Goal: Task Accomplishment & Management: Use online tool/utility

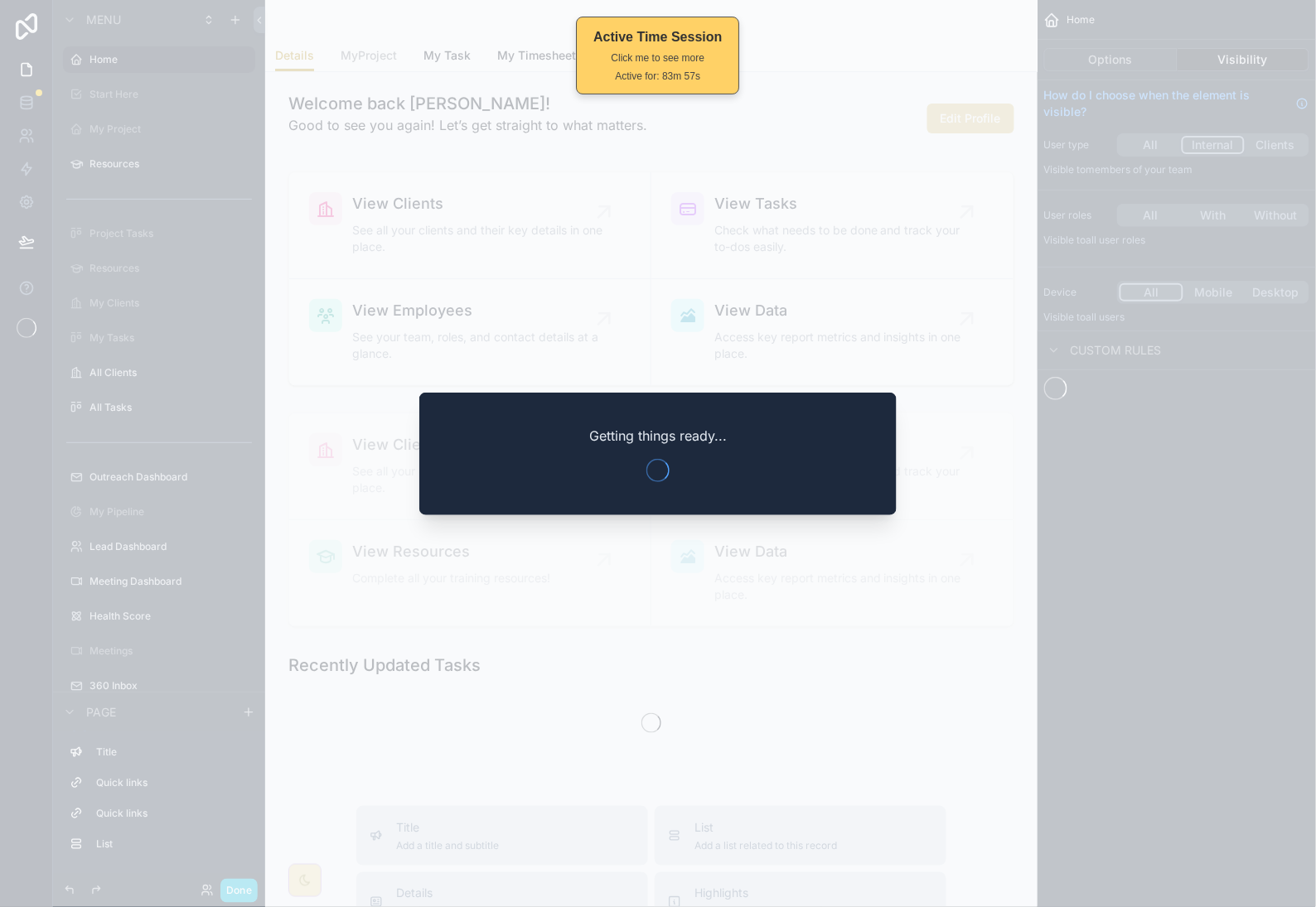
click at [901, 282] on div at bounding box center [658, 454] width 1316 height 907
click at [841, 40] on div at bounding box center [658, 454] width 1316 height 907
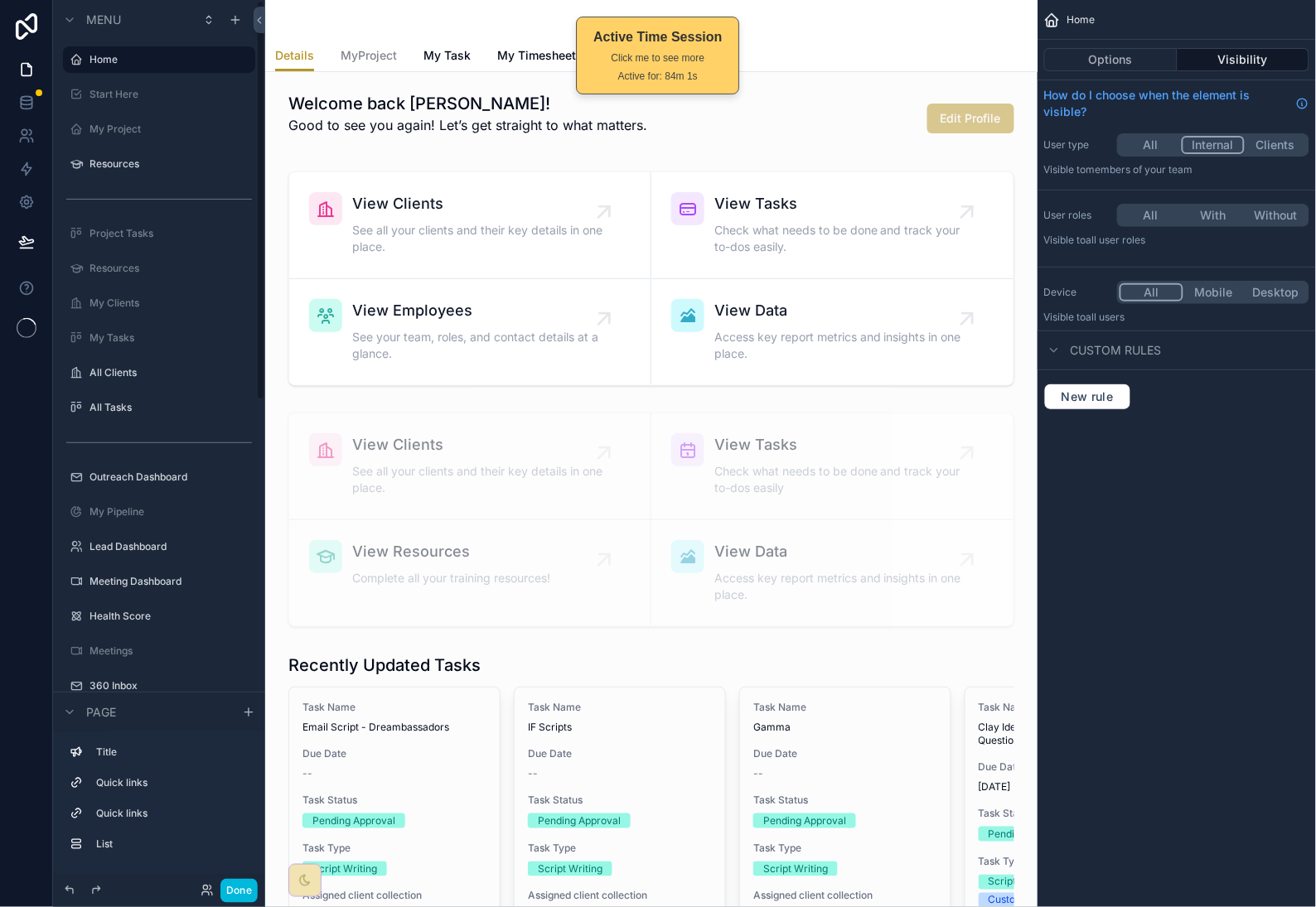
click at [240, 900] on button "Done" at bounding box center [239, 891] width 37 height 24
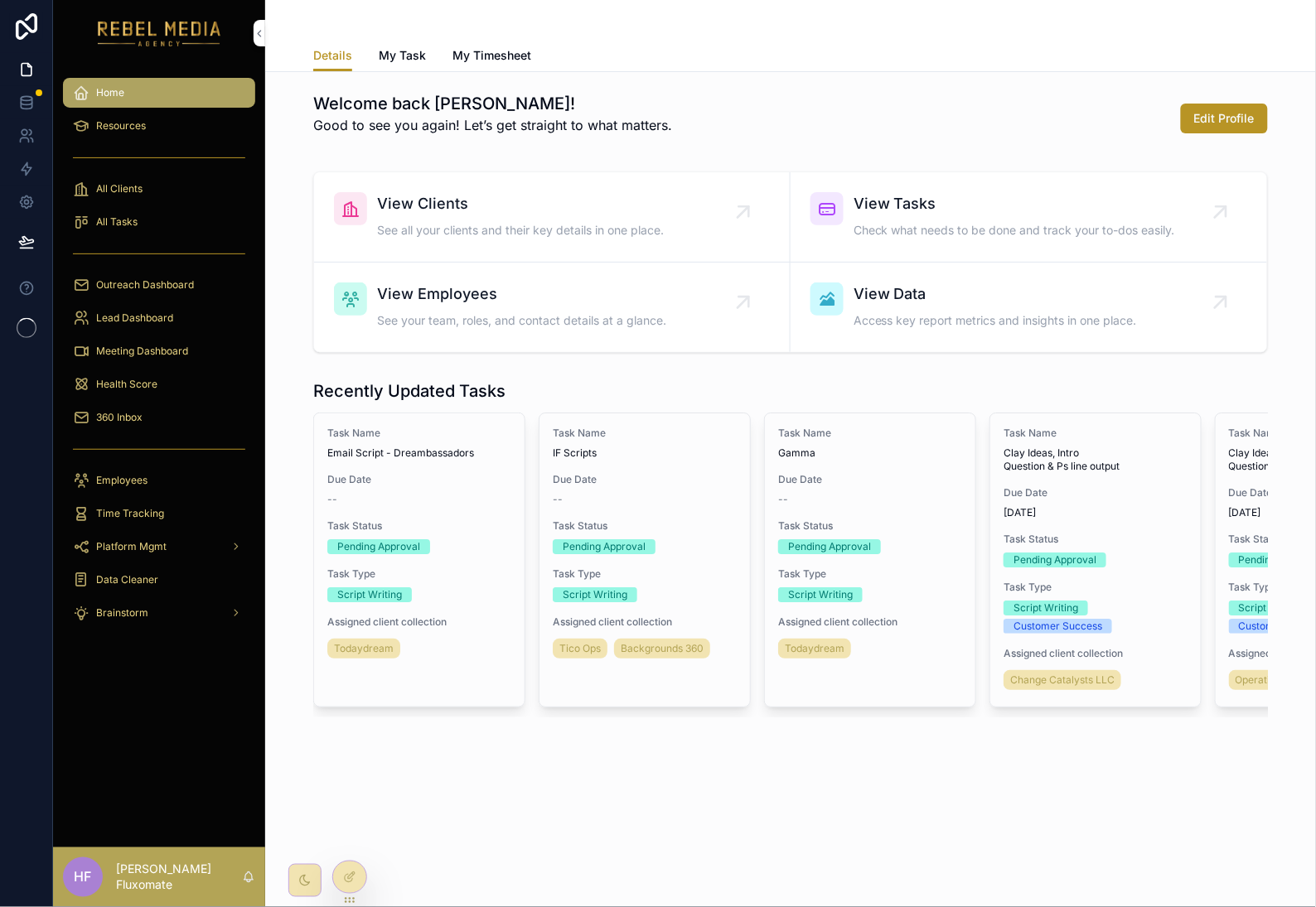
click at [144, 418] on div "360 Inbox" at bounding box center [159, 417] width 172 height 26
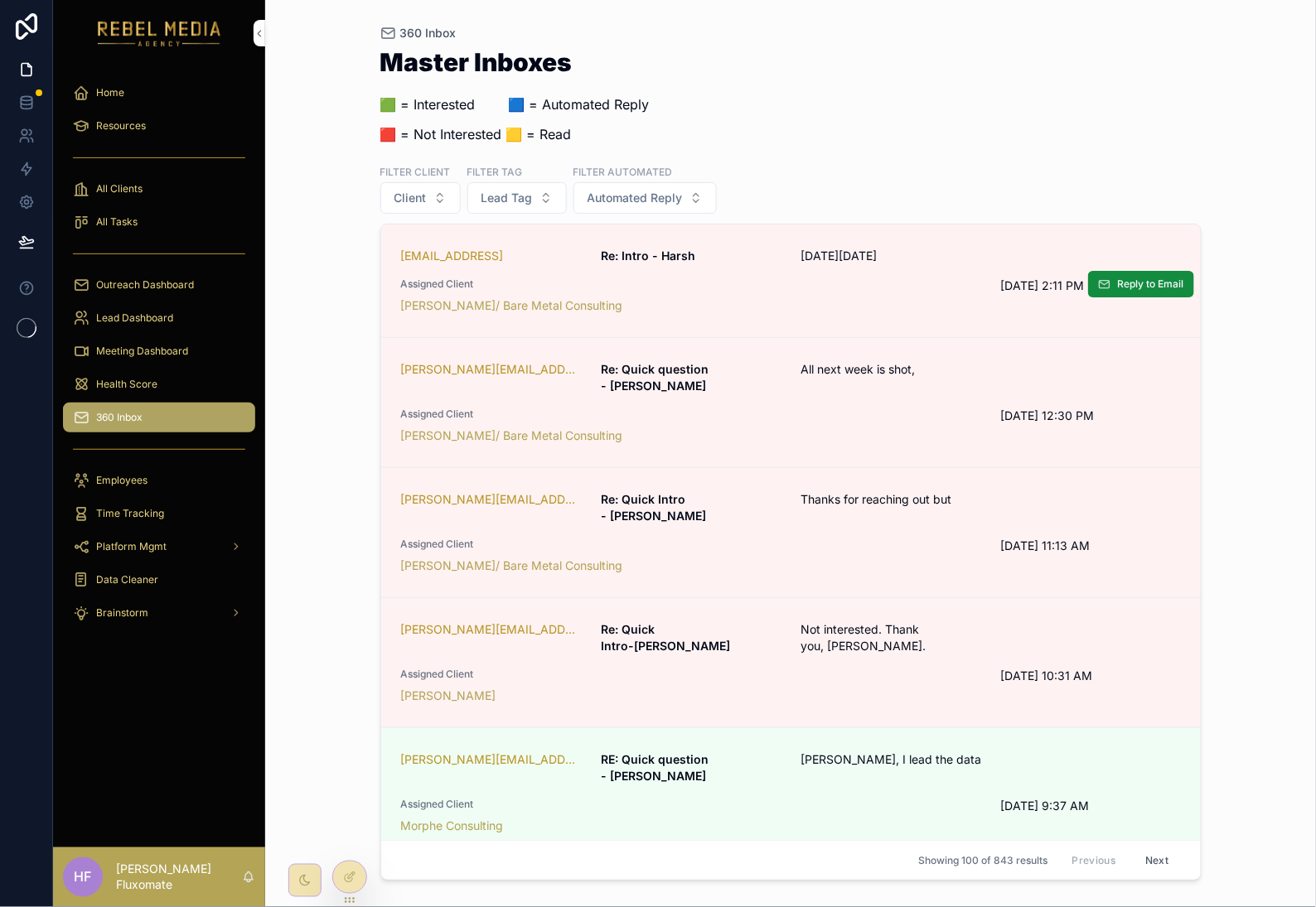
click at [935, 292] on div "Assigned Client [PERSON_NAME]/ Bare Metal Consulting" at bounding box center [691, 295] width 580 height 36
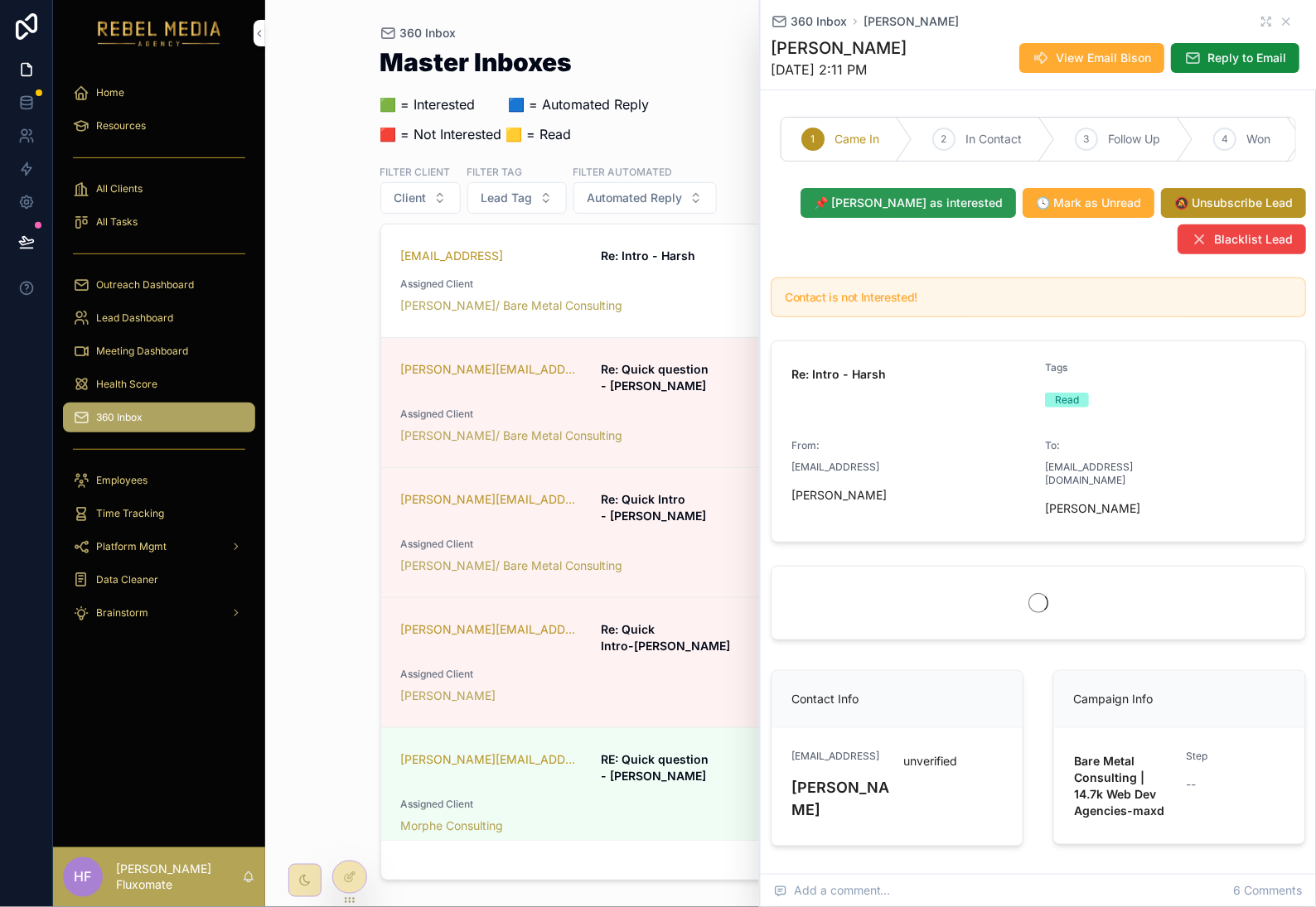
click at [945, 211] on span "📌 [PERSON_NAME] as interested" at bounding box center [908, 203] width 189 height 17
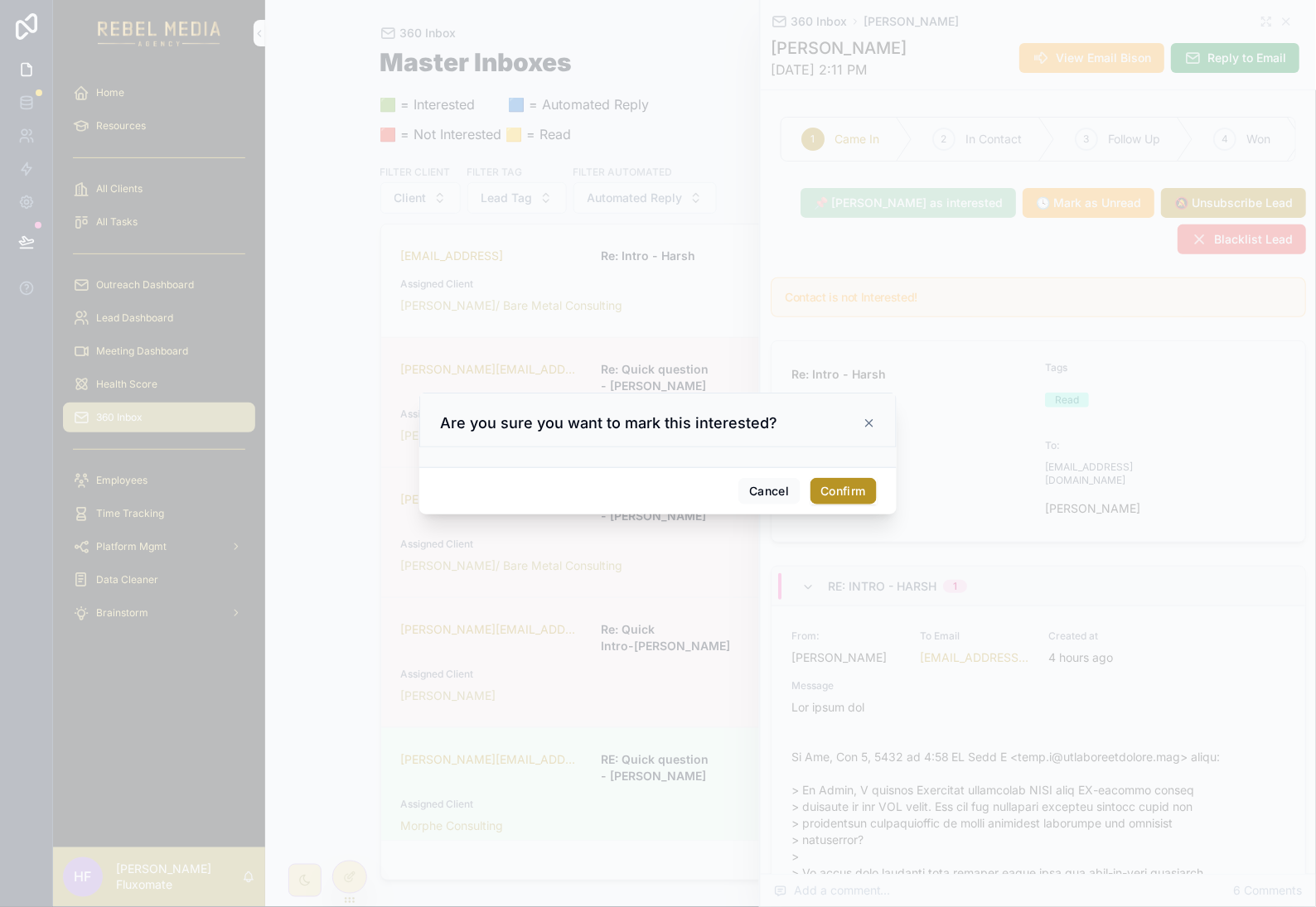
click at [847, 484] on button "Confirm" at bounding box center [844, 491] width 66 height 26
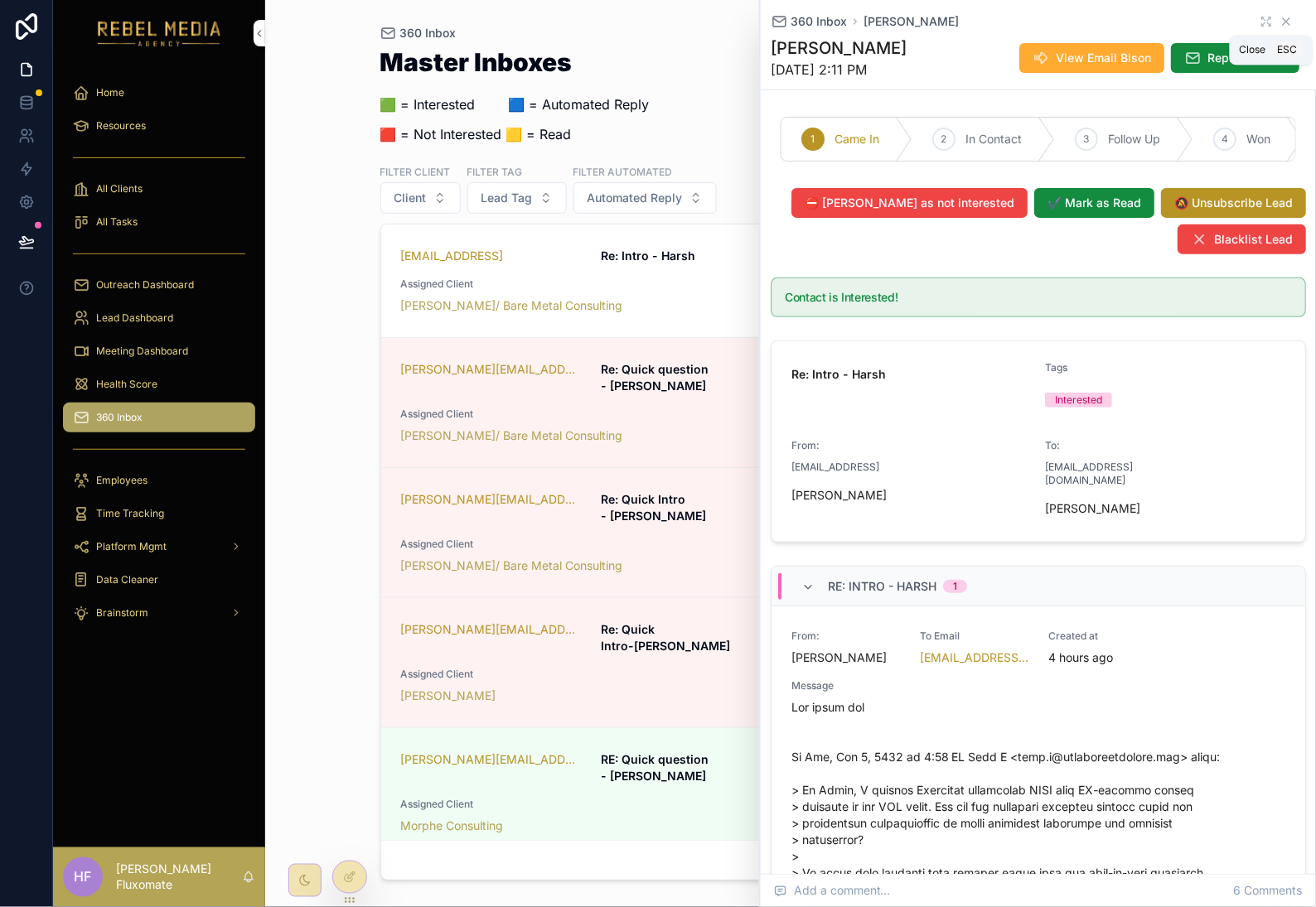
click at [1280, 21] on icon "scrollable content" at bounding box center [1286, 22] width 13 height 13
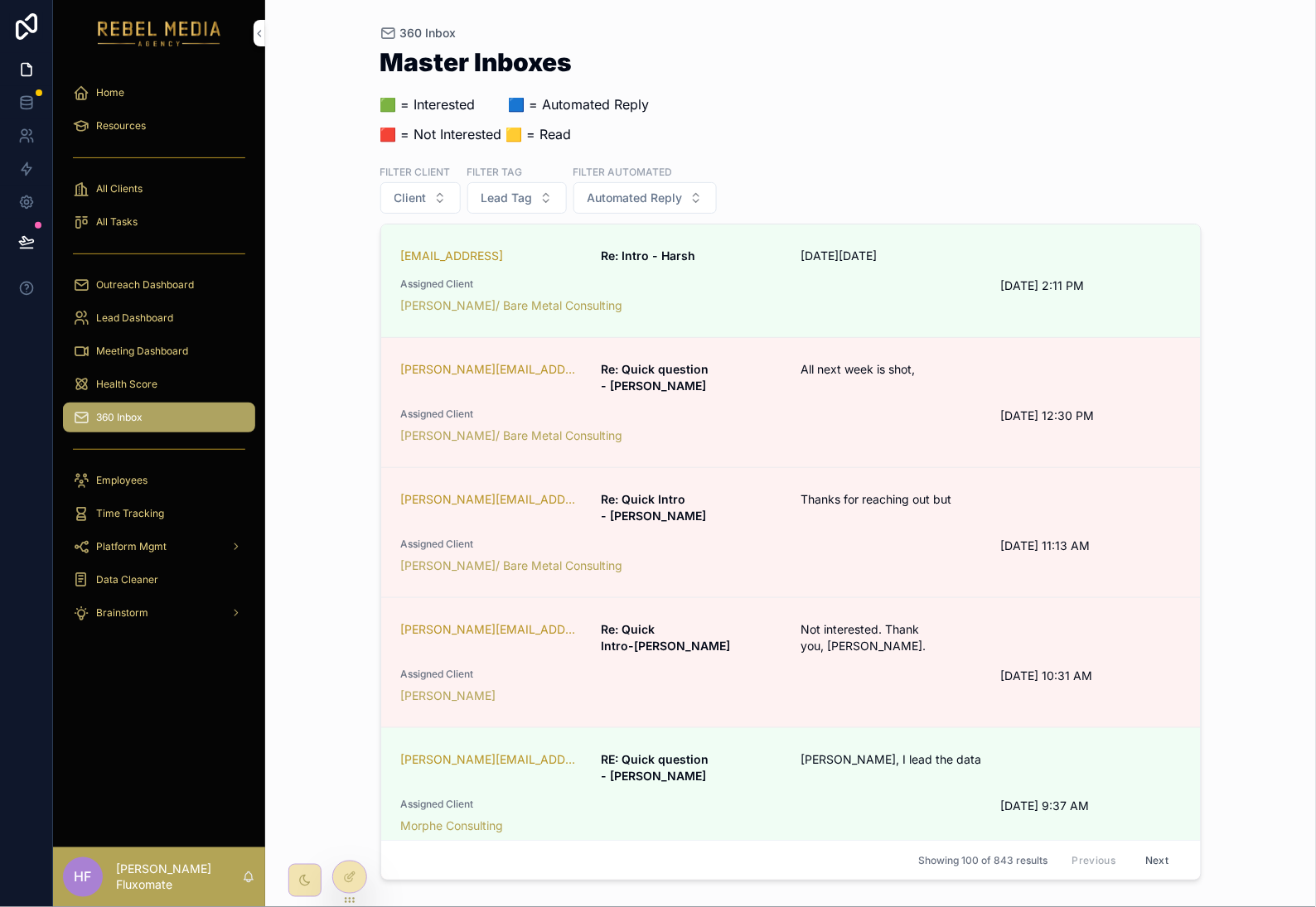
click at [983, 129] on div "Master Inboxes 🟩 = Interested ‎ ‎ ‎ ‎ ‎ ‎‎ ‎ 🟦 = Automated Reply 🟥 = Not Intere…" at bounding box center [791, 102] width 821 height 105
click at [340, 871] on div at bounding box center [349, 878] width 33 height 32
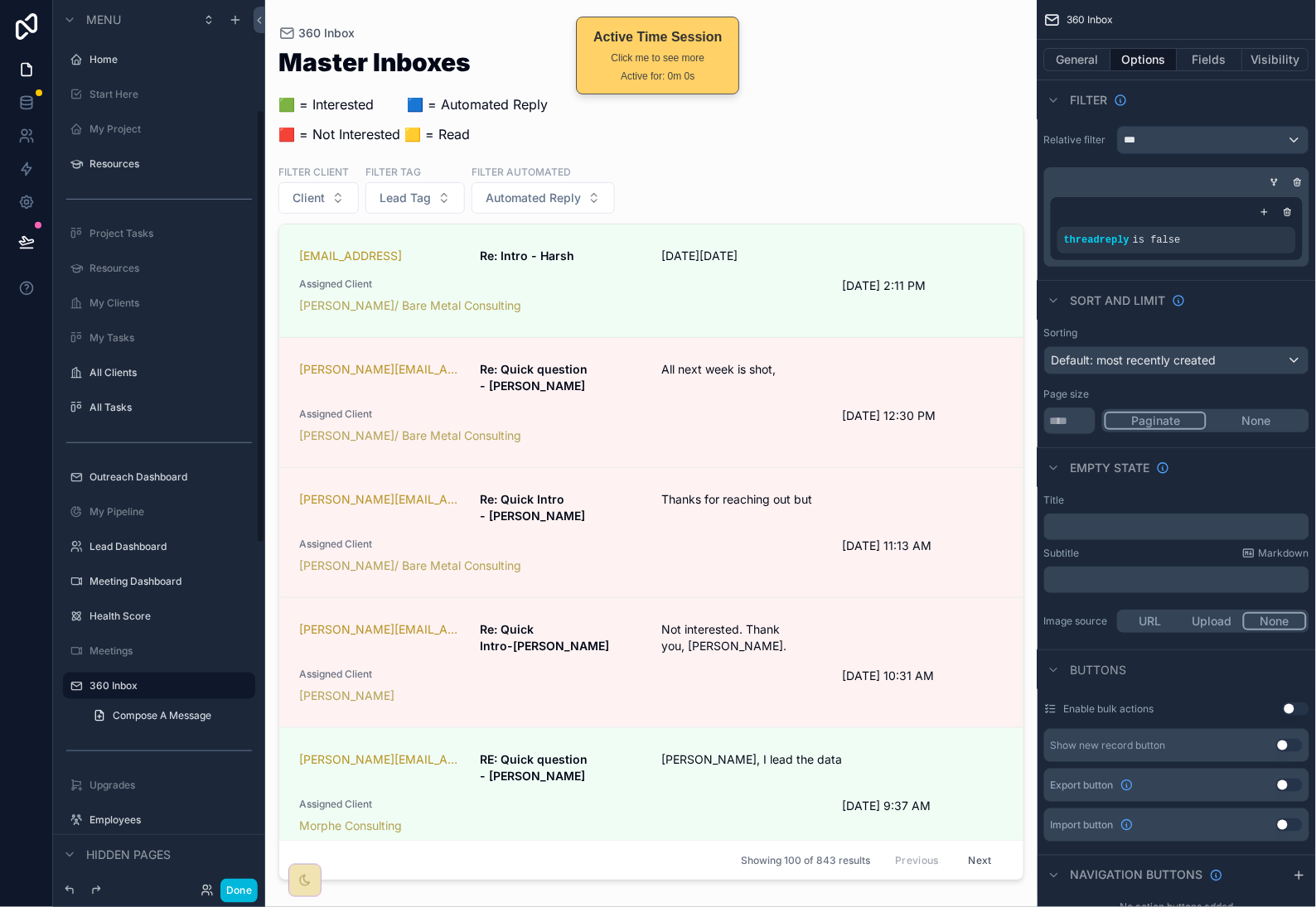
scroll to position [223, 0]
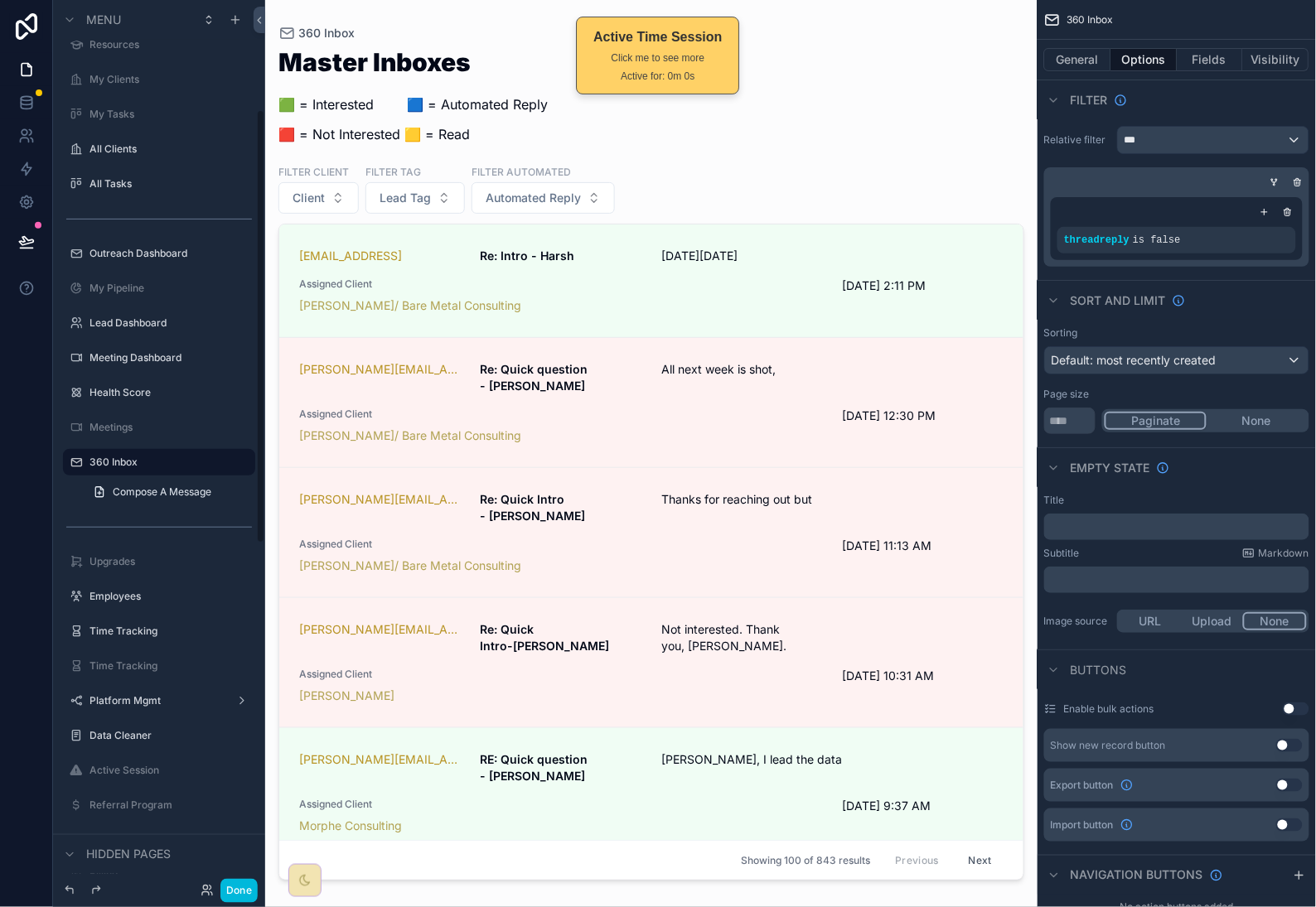
click at [582, 207] on div "scrollable content" at bounding box center [652, 443] width 773 height 887
click at [581, 195] on button "Automated Reply" at bounding box center [542, 198] width 143 height 32
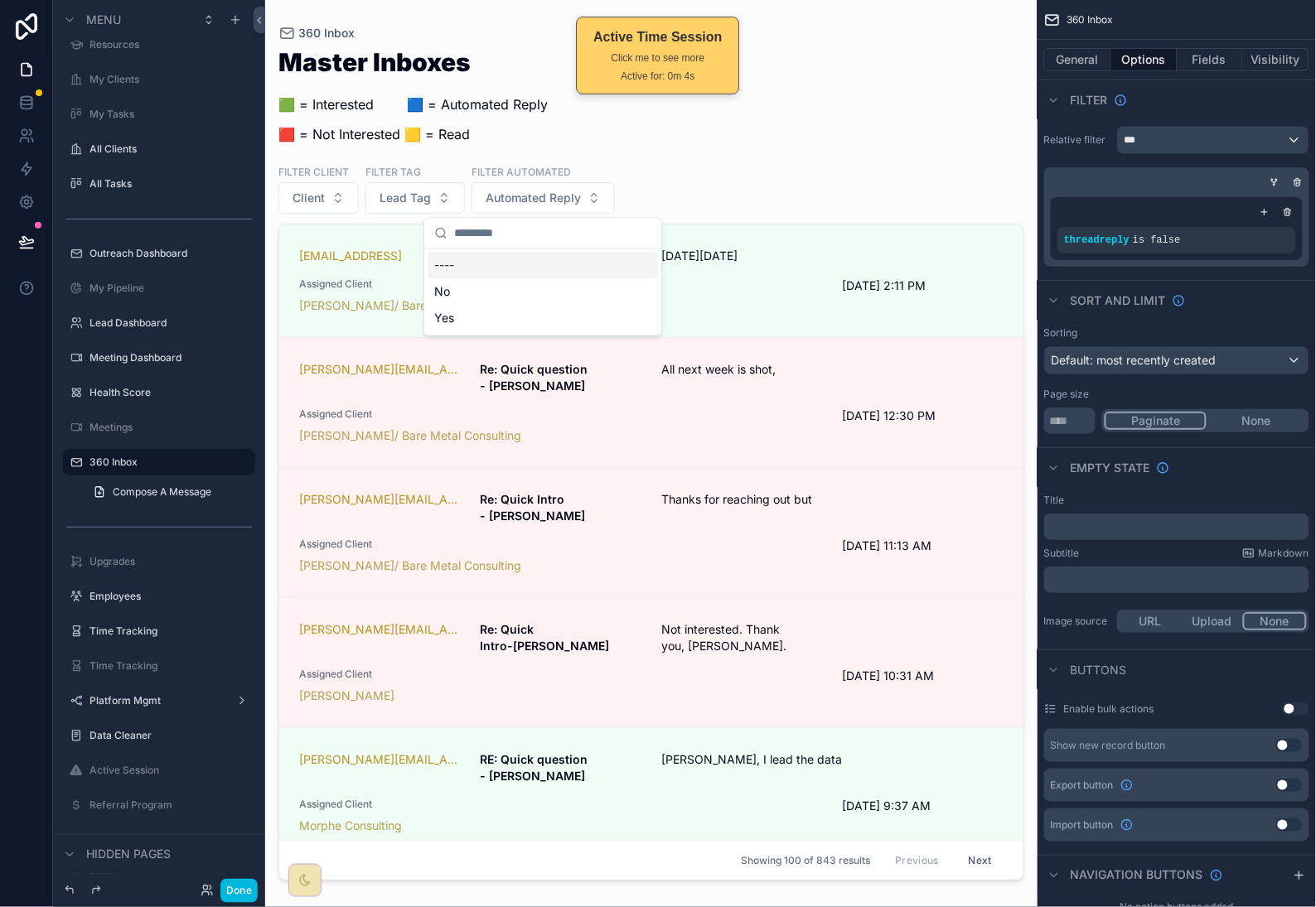
click at [759, 133] on div "Master Inboxes 🟩 = Interested ‎ ‎ ‎ ‎ ‎ ‎‎ ‎ 🟦 = Automated Reply 🟥 = Not Intere…" at bounding box center [652, 102] width 746 height 105
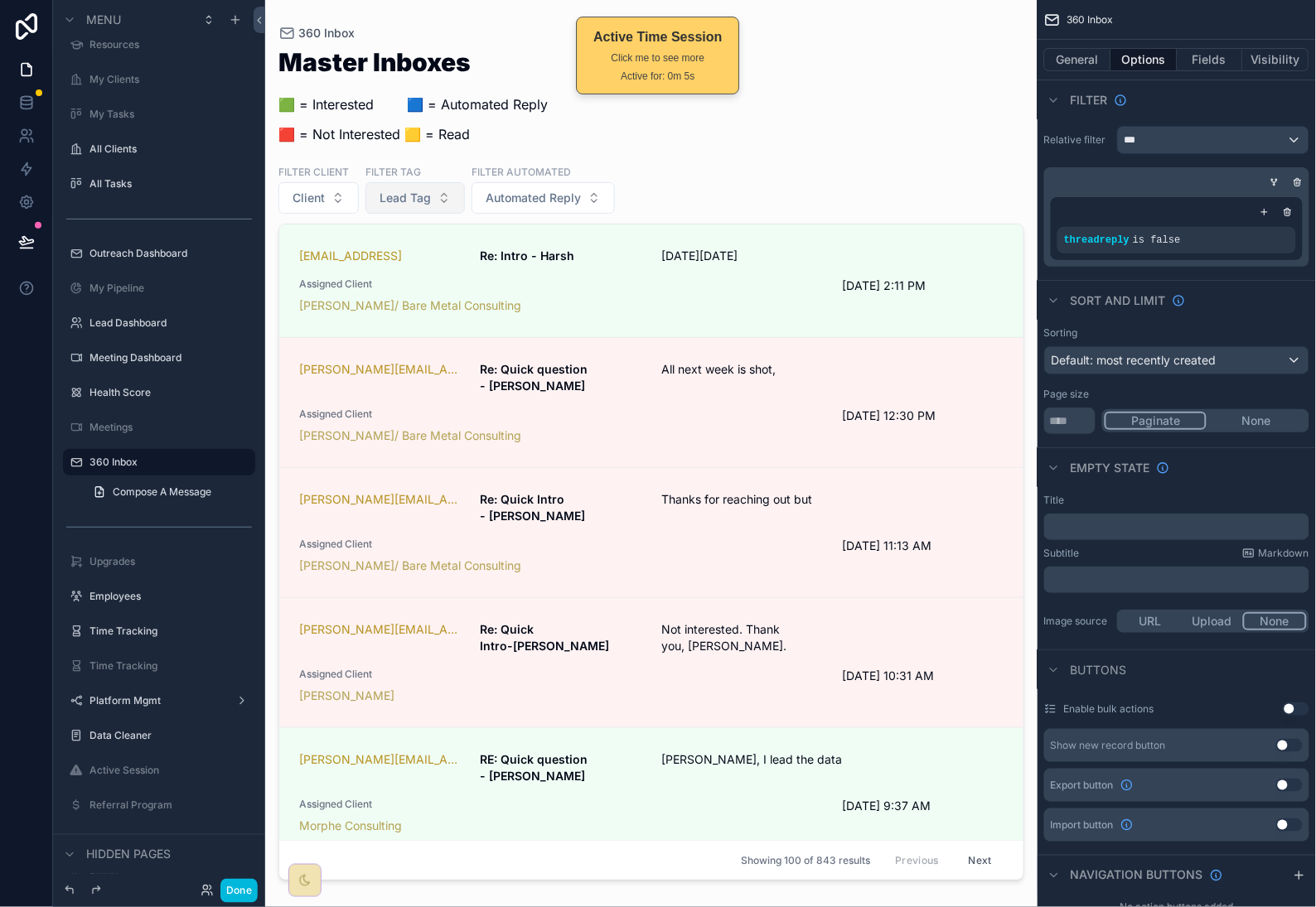
click at [443, 202] on button "Lead Tag" at bounding box center [415, 198] width 99 height 32
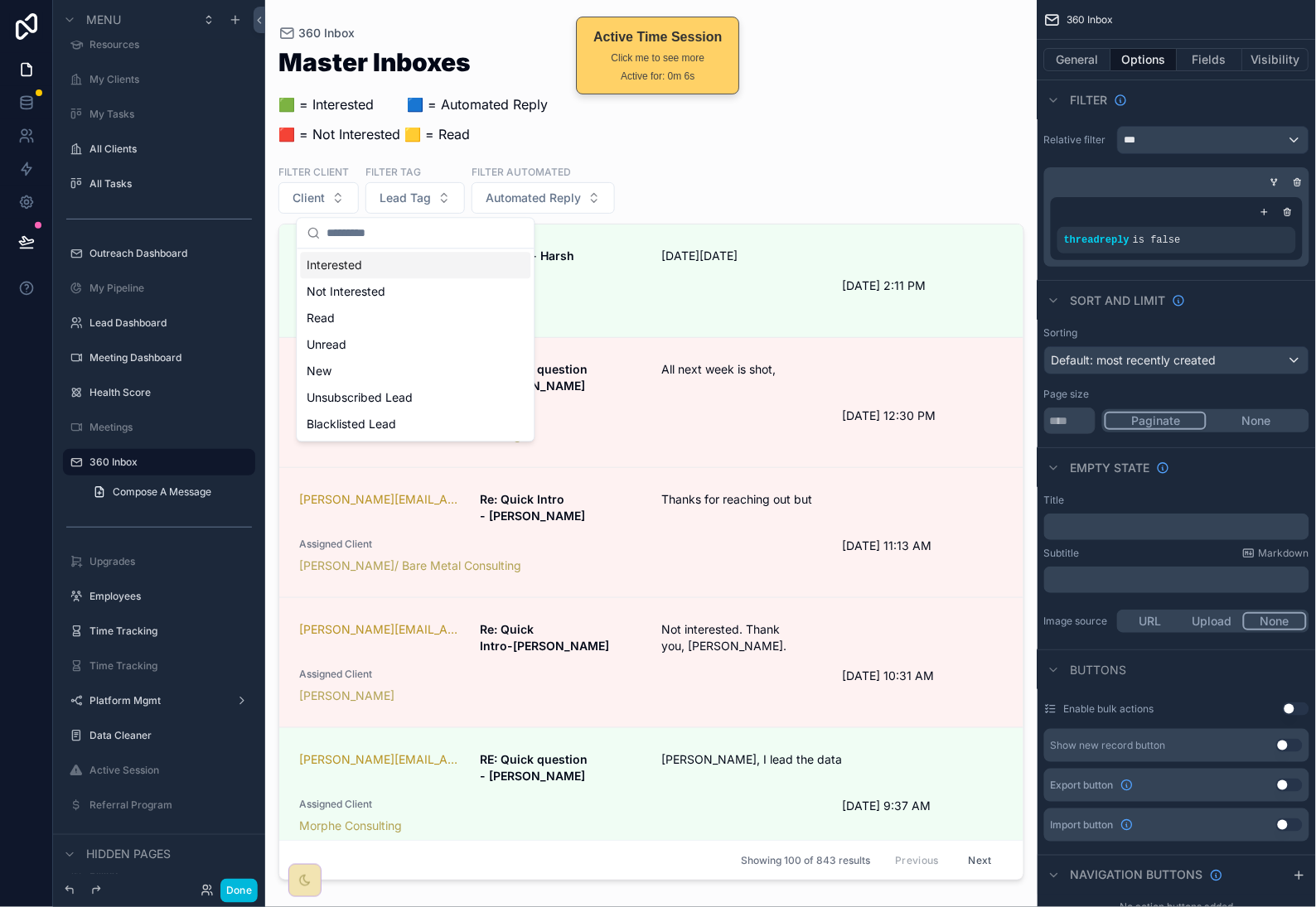
click at [699, 153] on div "Master Inboxes 🟩 = Interested ‎ ‎ ‎ ‎ ‎ ‎‎ ‎ 🟦 = Automated Reply 🟥 = Not Intere…" at bounding box center [652, 102] width 746 height 105
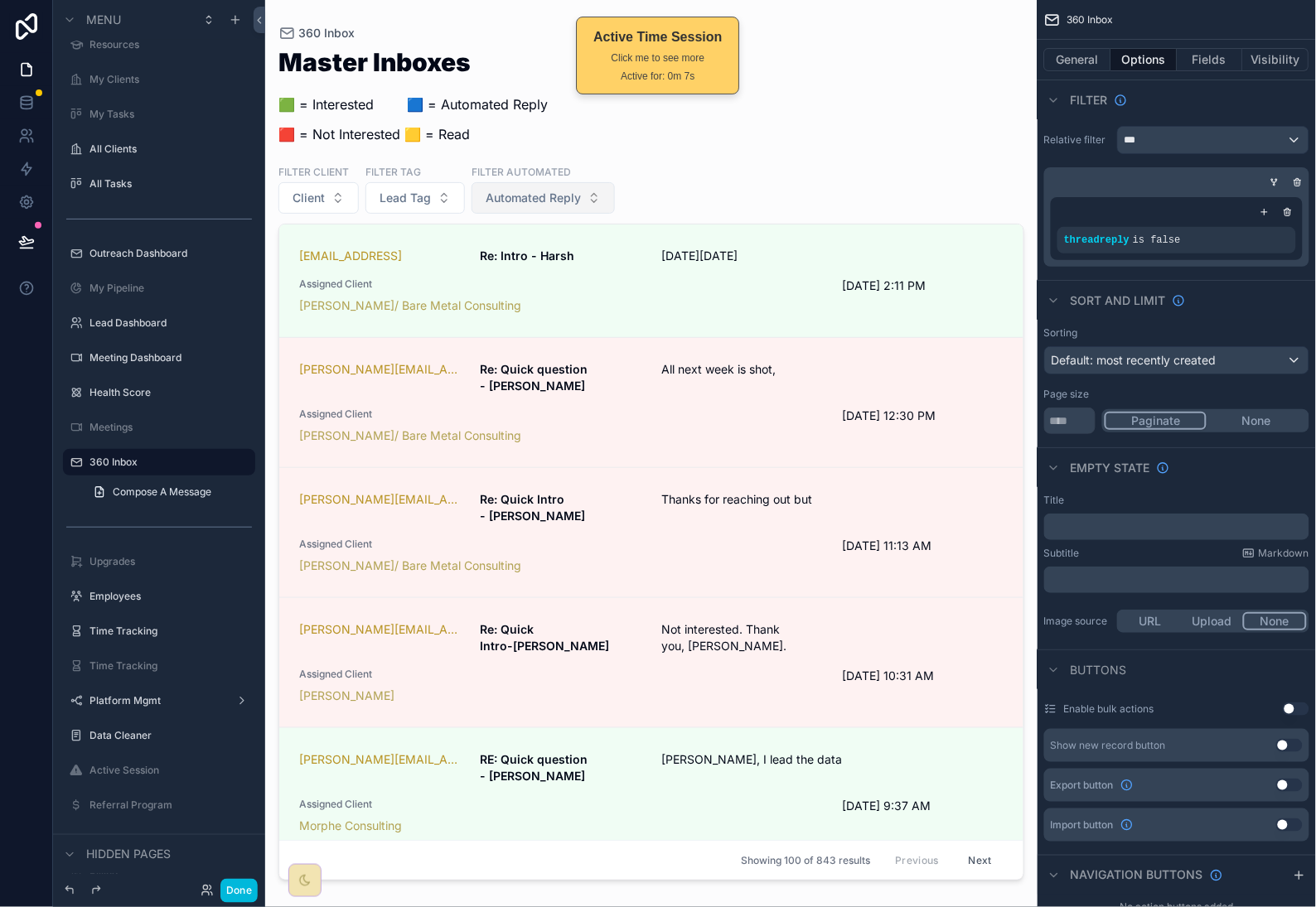
click at [598, 195] on button "Automated Reply" at bounding box center [542, 198] width 143 height 32
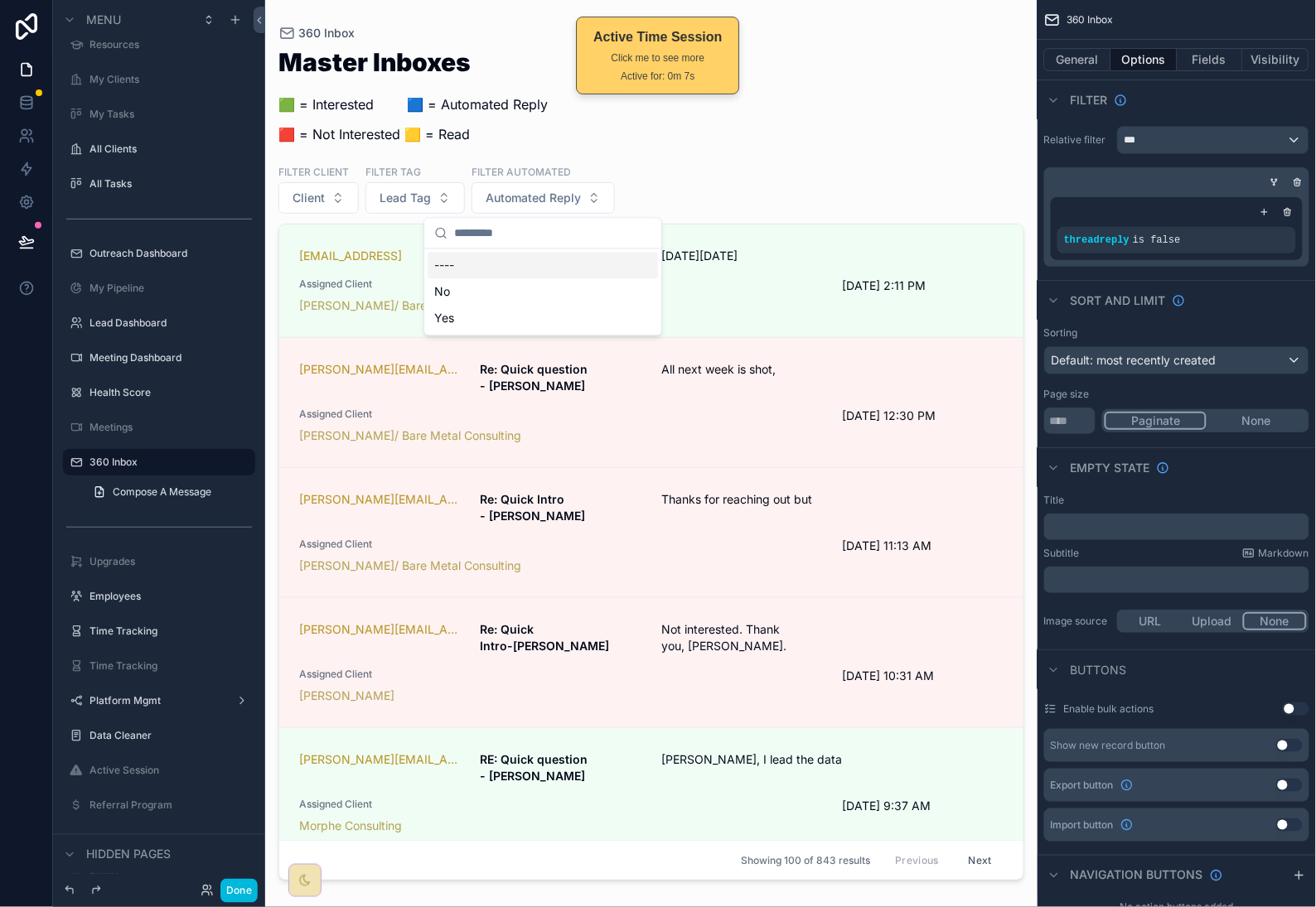
click at [727, 149] on div "Master Inboxes 🟩 = Interested ‎ ‎ ‎ ‎ ‎ ‎‎ ‎ 🟦 = Automated Reply 🟥 = Not Intere…" at bounding box center [652, 102] width 746 height 105
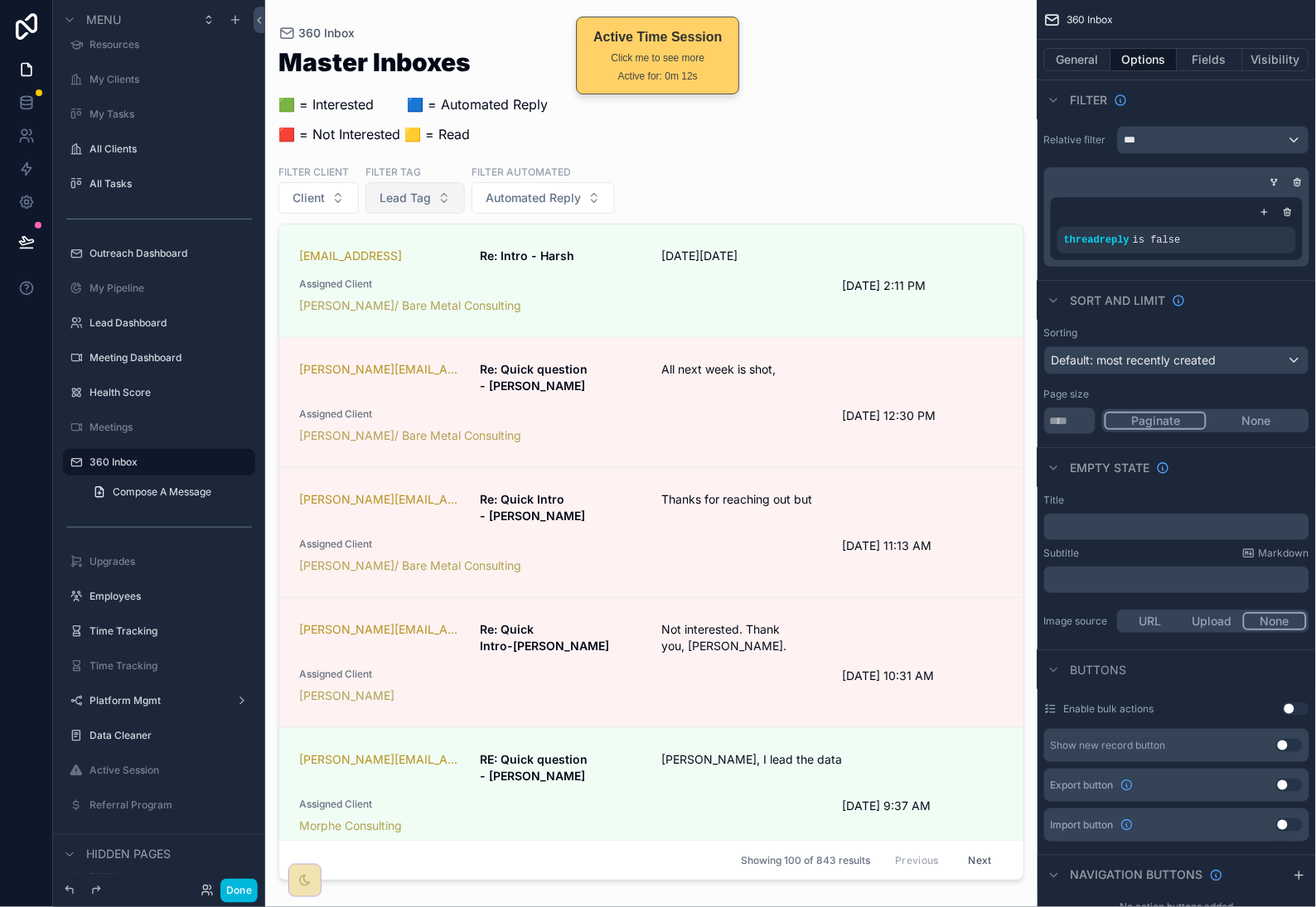
click at [446, 190] on button "Lead Tag" at bounding box center [415, 198] width 99 height 32
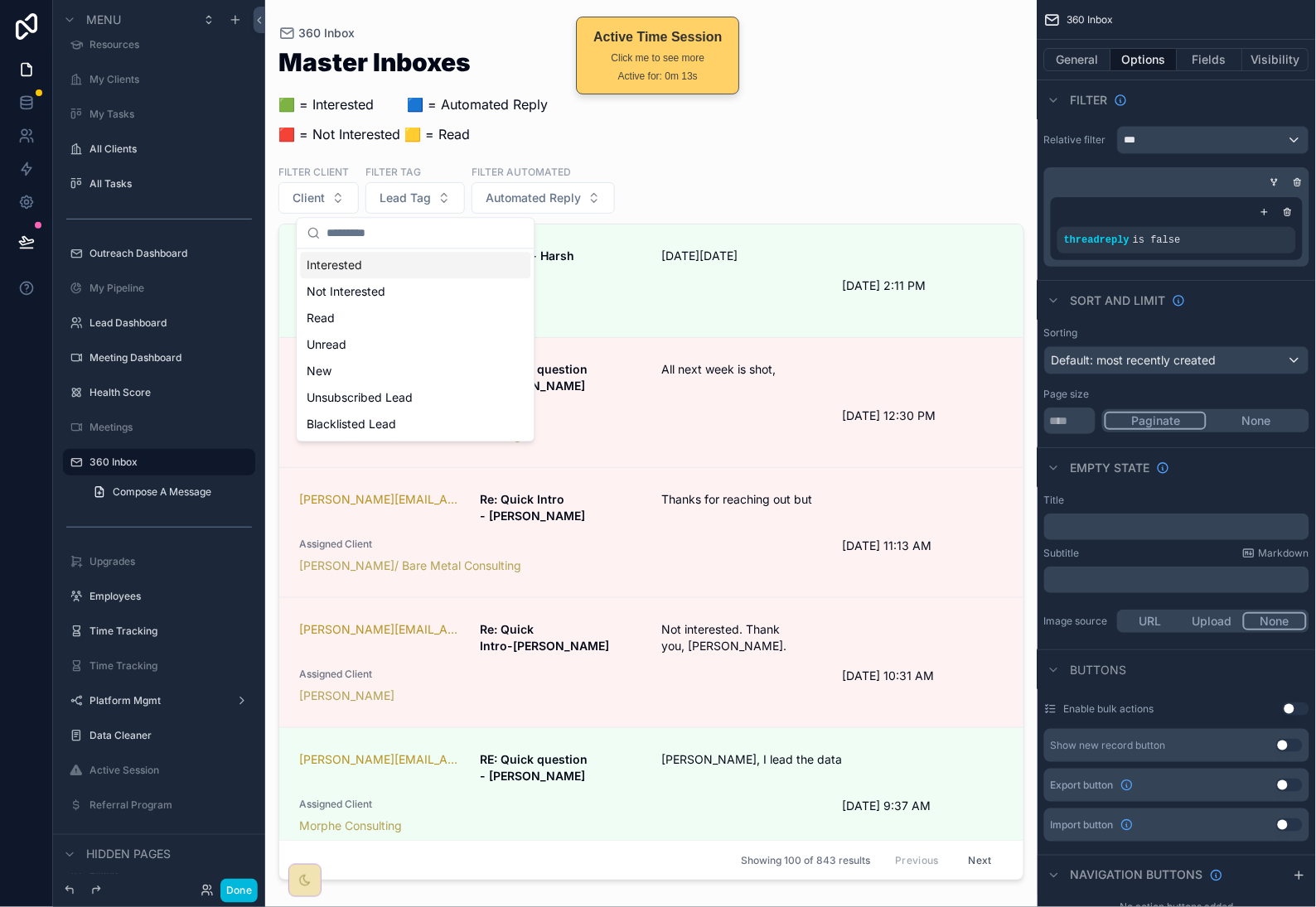
click at [415, 269] on div "Interested" at bounding box center [416, 266] width 230 height 26
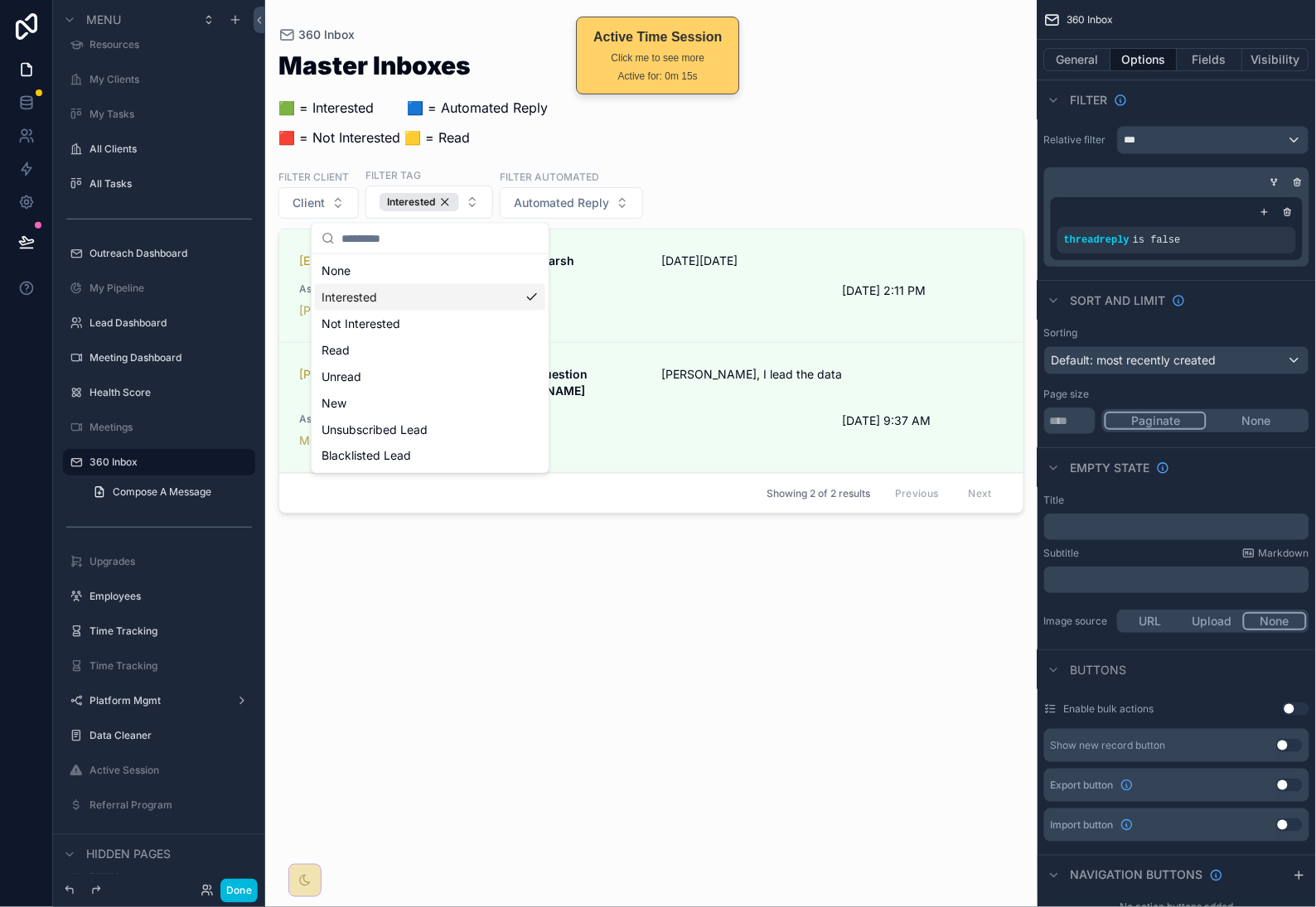
click at [759, 736] on div "Master Inboxes 🟩 = Interested ‎ ‎ ‎ ‎ ‎ ‎‎ ‎ 🟦 = Automated Reply 🟥 = Not Intere…" at bounding box center [652, 465] width 746 height 844
